Goal: Task Accomplishment & Management: Use online tool/utility

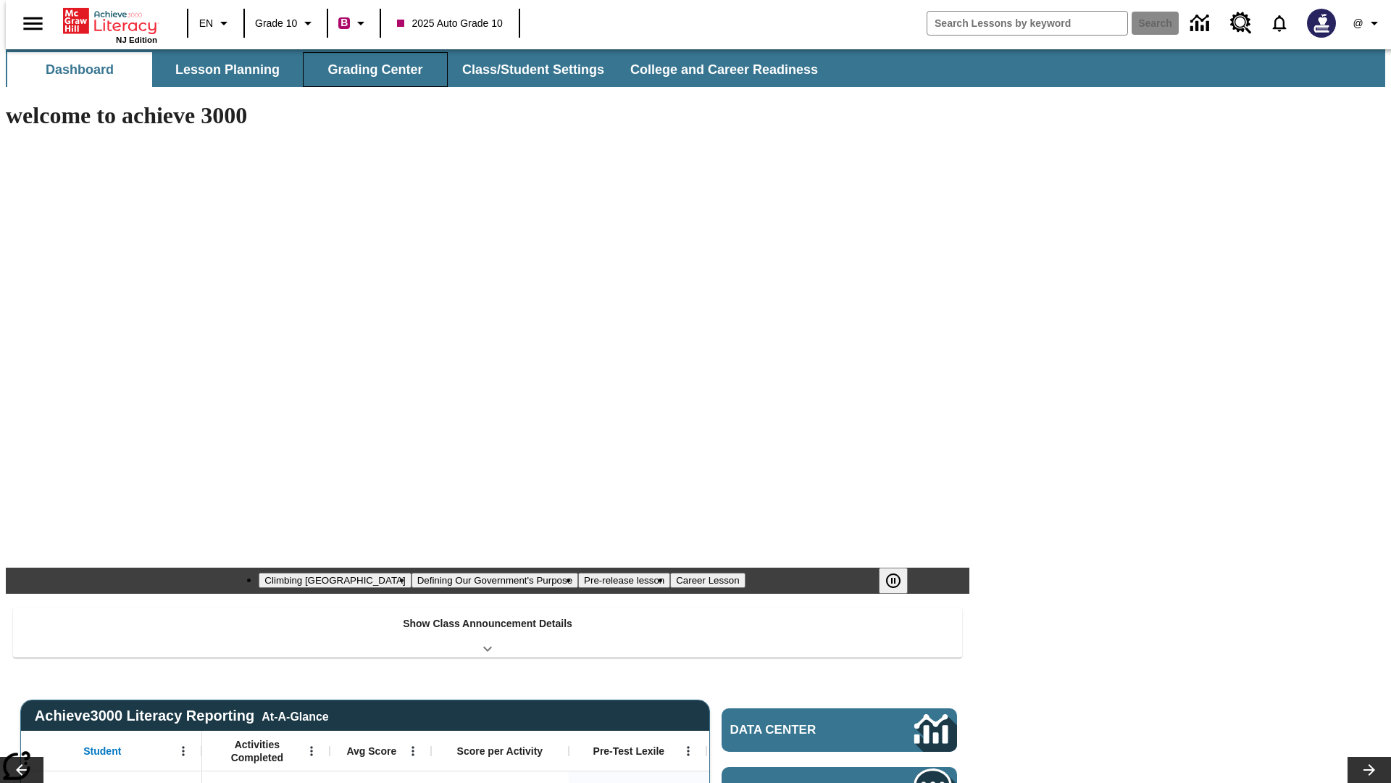
click at [370, 70] on button "Grading Center" at bounding box center [375, 69] width 145 height 35
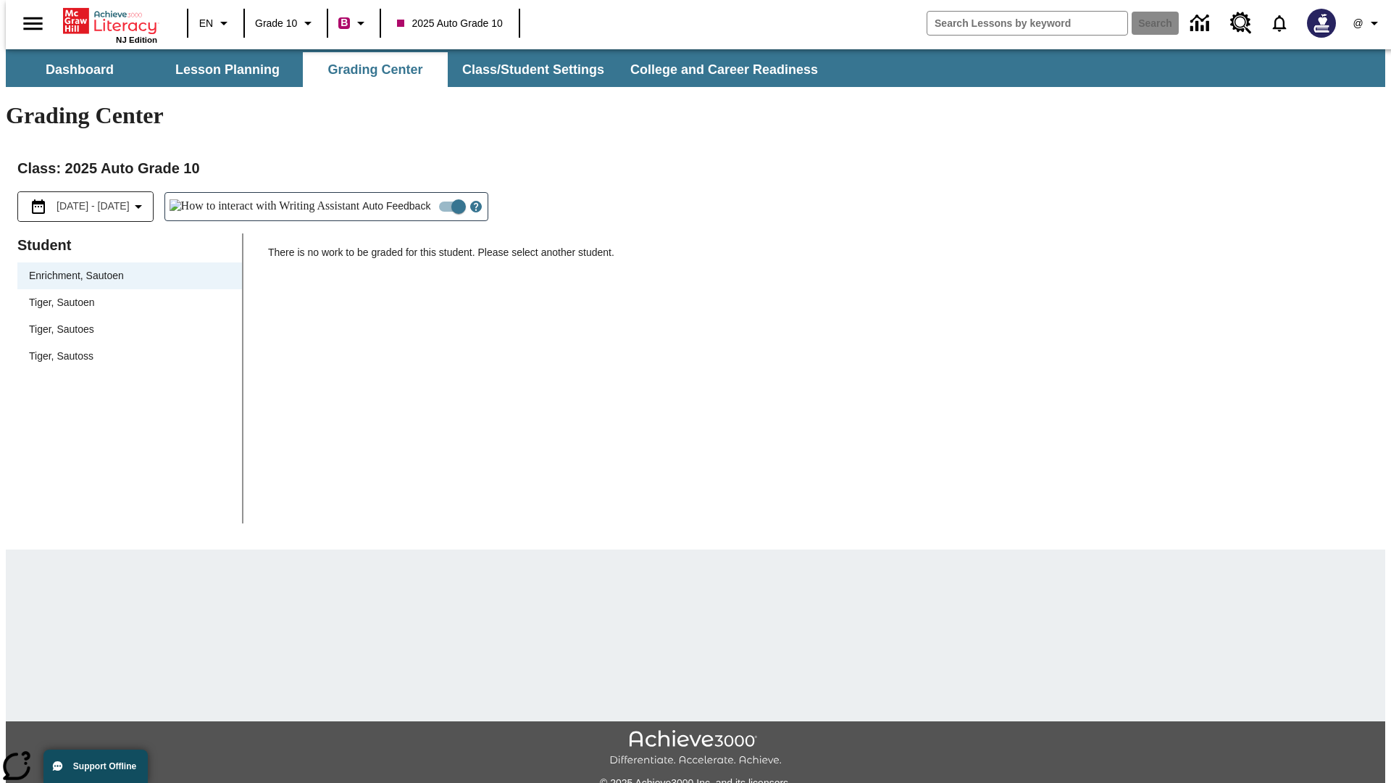
click at [125, 295] on span "Tiger, Sautoen" at bounding box center [129, 302] width 201 height 15
click at [474, 203] on icon "Open Help for Writing Assistant" at bounding box center [476, 207] width 4 height 8
